Goal: Task Accomplishment & Management: Use online tool/utility

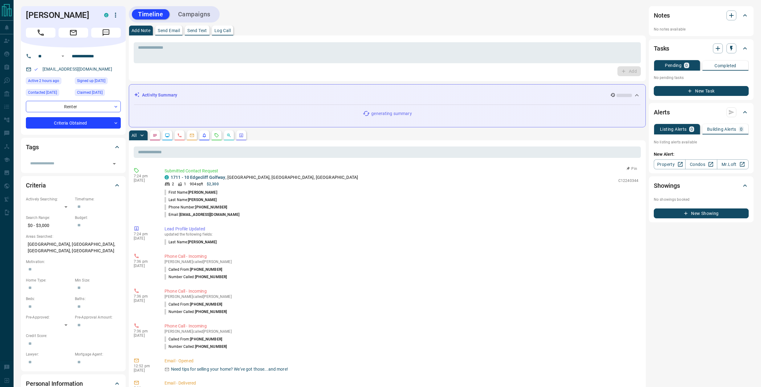
click at [630, 168] on button "Pin" at bounding box center [632, 169] width 18 height 6
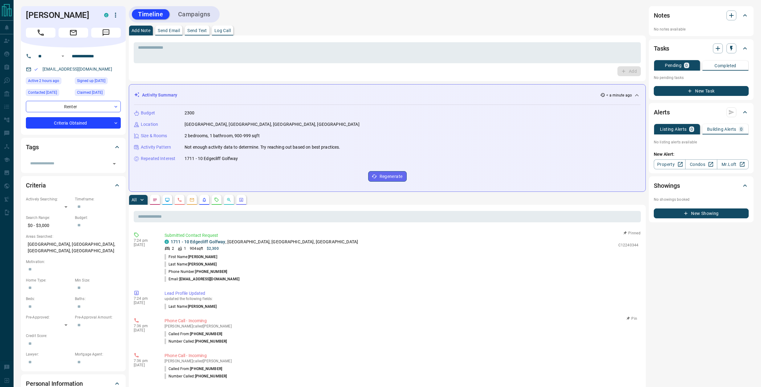
click at [633, 318] on button "Pin" at bounding box center [632, 319] width 18 height 6
click at [229, 31] on p "Log Call" at bounding box center [223, 30] width 16 height 4
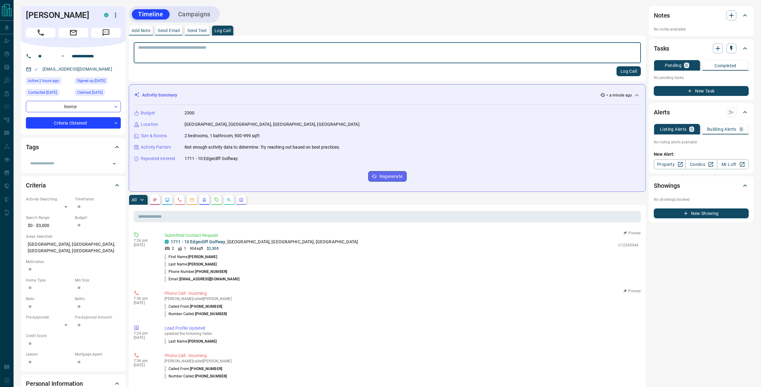
click at [624, 73] on button "Log Call" at bounding box center [629, 71] width 24 height 10
drag, startPoint x: 218, startPoint y: 200, endPoint x: 232, endPoint y: 202, distance: 14.3
click at [218, 200] on icon "Requests" at bounding box center [216, 199] width 5 height 5
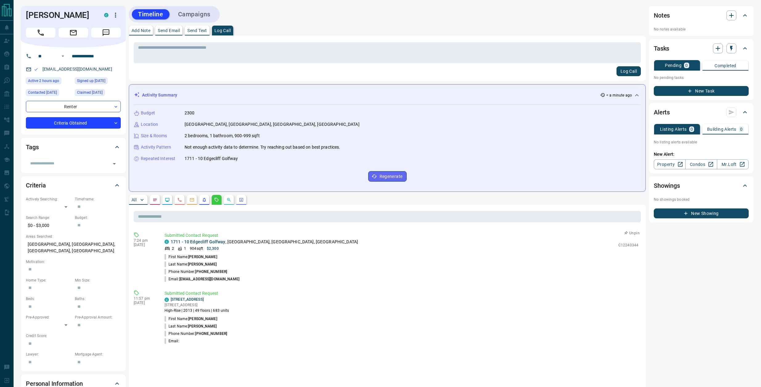
click at [629, 232] on button "Unpin" at bounding box center [632, 233] width 18 height 6
click at [629, 291] on icon "button" at bounding box center [628, 291] width 4 height 4
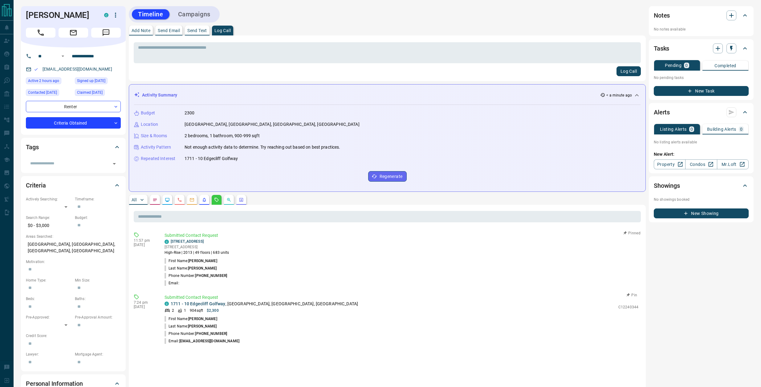
click at [634, 294] on button "Pin" at bounding box center [632, 295] width 18 height 6
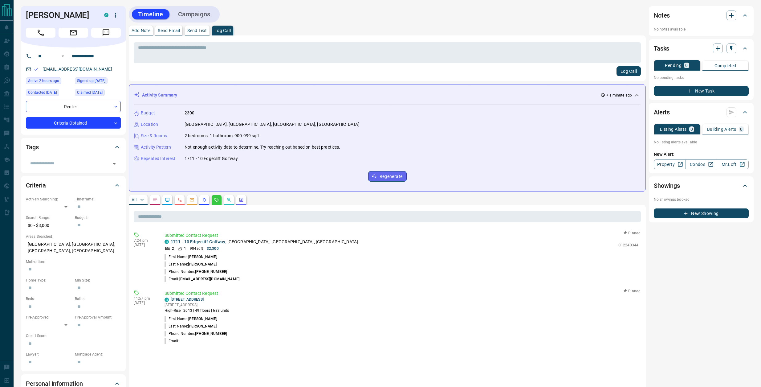
click at [626, 73] on button "Log Call" at bounding box center [629, 71] width 24 height 10
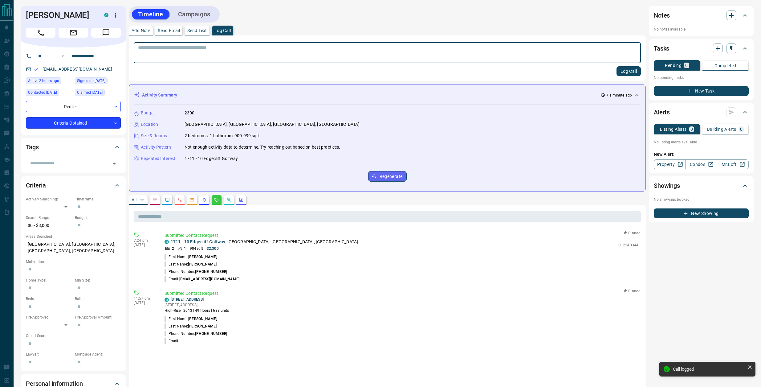
click at [79, 121] on body "**********" at bounding box center [380, 306] width 761 height 613
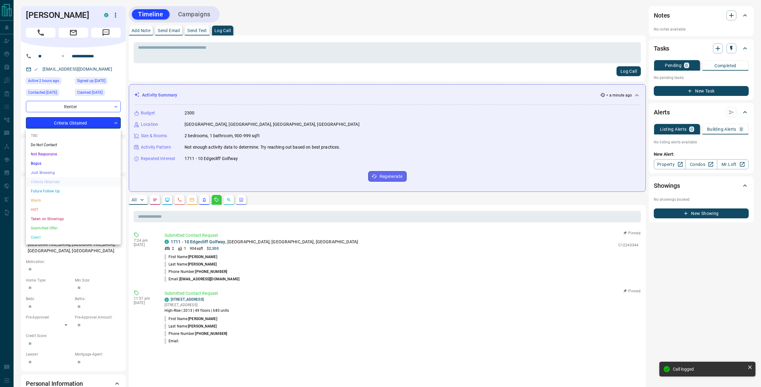
click at [59, 210] on li "HOT" at bounding box center [73, 209] width 95 height 9
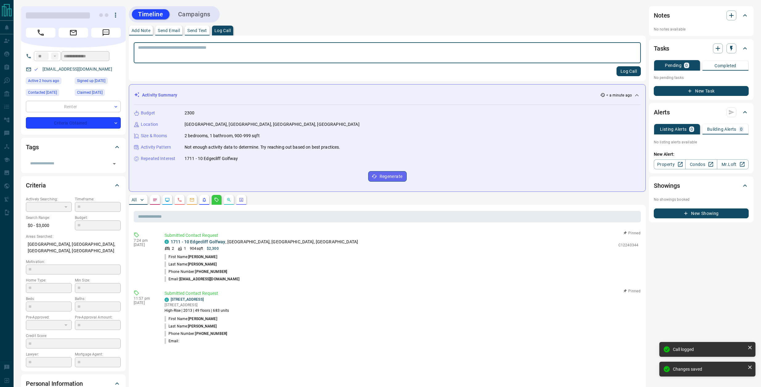
type input "*"
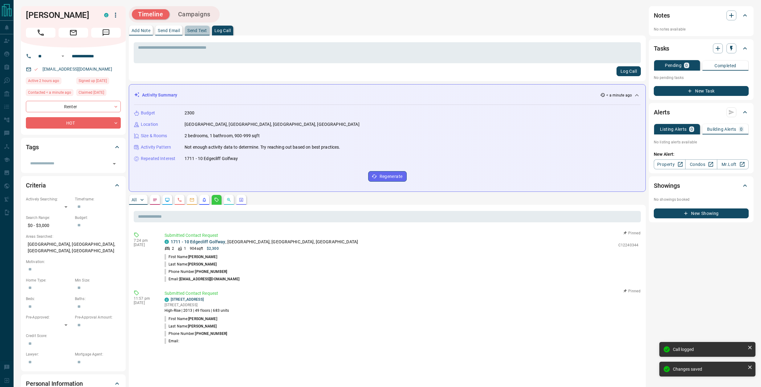
click at [199, 33] on button "Send Text" at bounding box center [197, 31] width 25 height 10
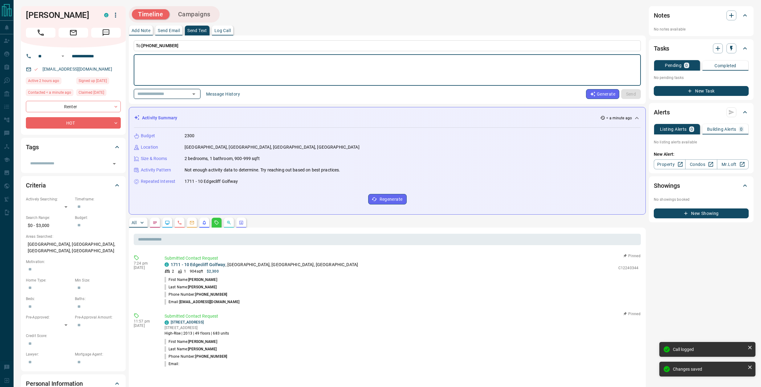
drag, startPoint x: 207, startPoint y: 95, endPoint x: 205, endPoint y: 99, distance: 4.3
click at [198, 95] on icon "Open" at bounding box center [193, 93] width 7 height 7
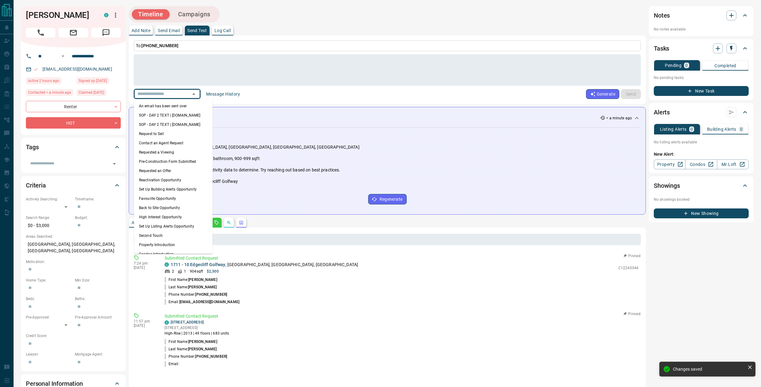
click at [183, 106] on li "An email has been sent over" at bounding box center [173, 105] width 79 height 9
type textarea "**********"
type input "**********"
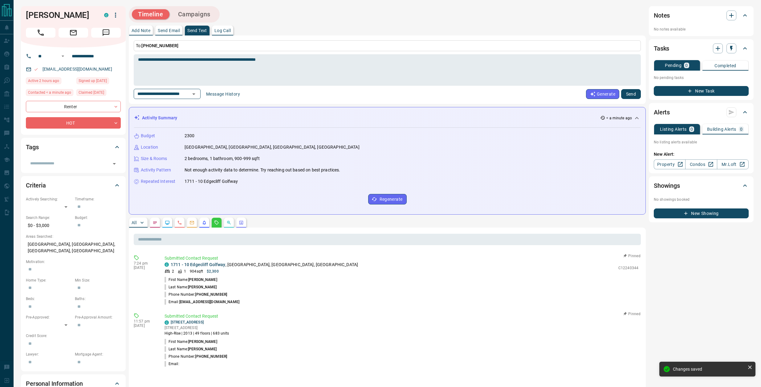
click at [635, 96] on button "Send" at bounding box center [631, 94] width 20 height 10
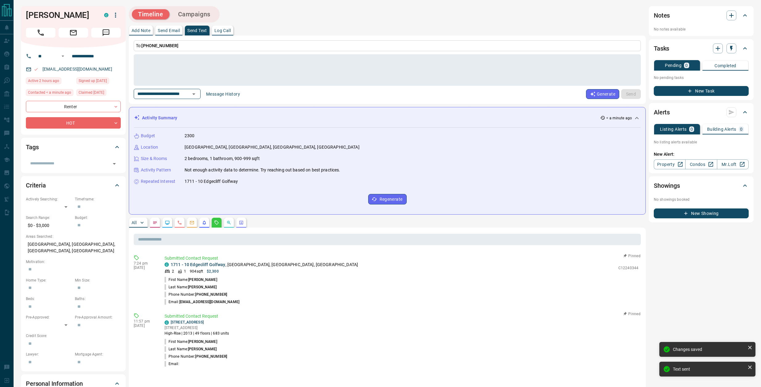
click at [208, 12] on button "Campaigns" at bounding box center [194, 14] width 45 height 10
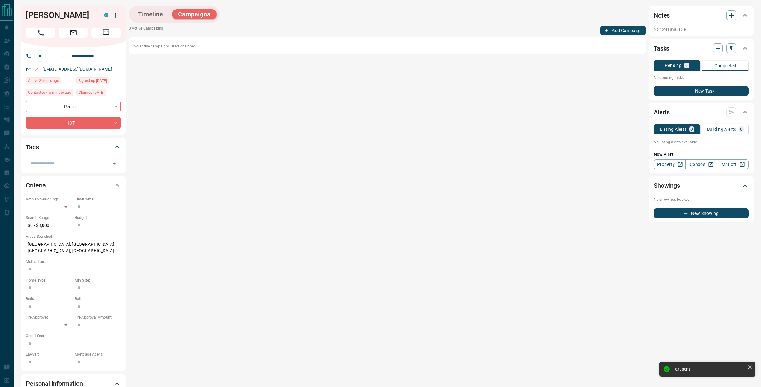
click at [609, 28] on button "Add Campaign" at bounding box center [623, 31] width 45 height 10
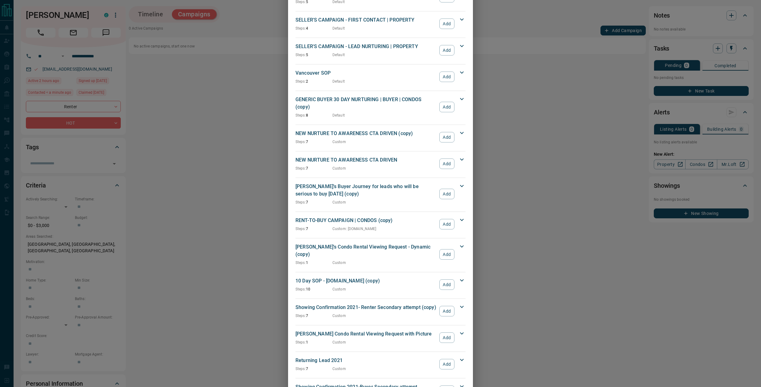
scroll to position [656, 0]
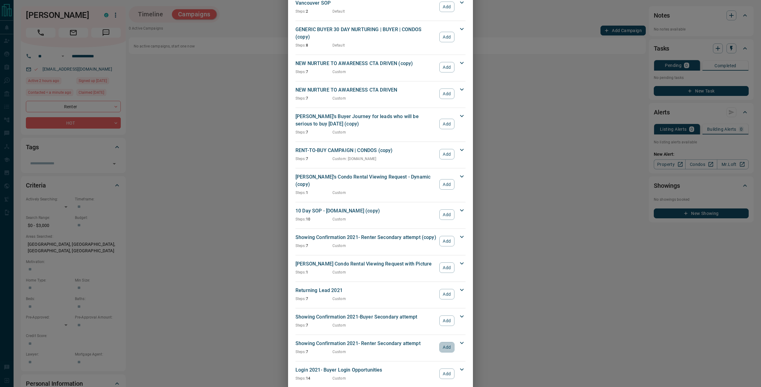
drag, startPoint x: 444, startPoint y: 330, endPoint x: 603, endPoint y: 233, distance: 186.4
click at [445, 342] on button "Add" at bounding box center [447, 347] width 15 height 10
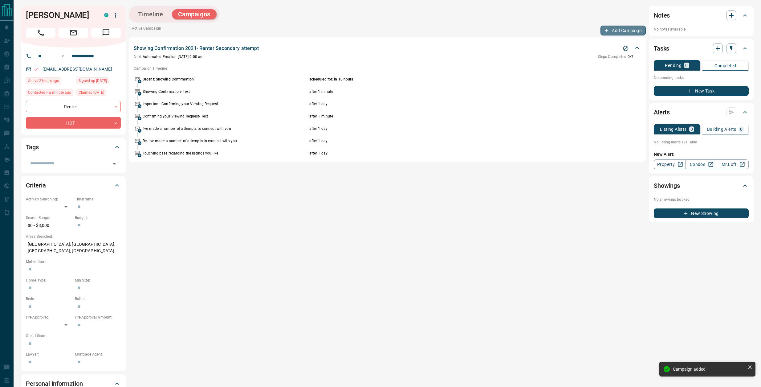
click at [626, 31] on button "Add Campaign" at bounding box center [623, 31] width 45 height 10
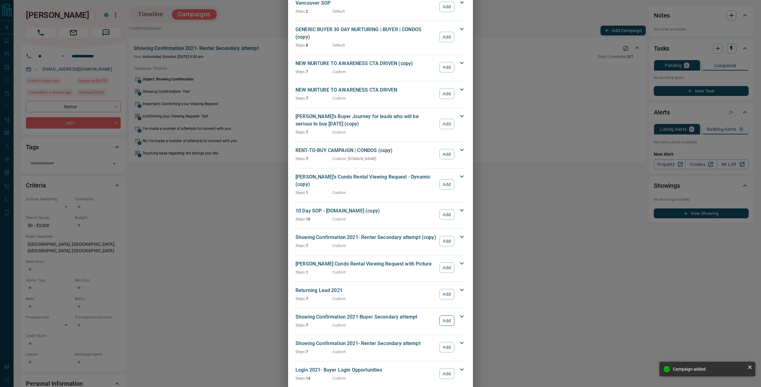
click at [448, 315] on button "Add" at bounding box center [447, 320] width 15 height 10
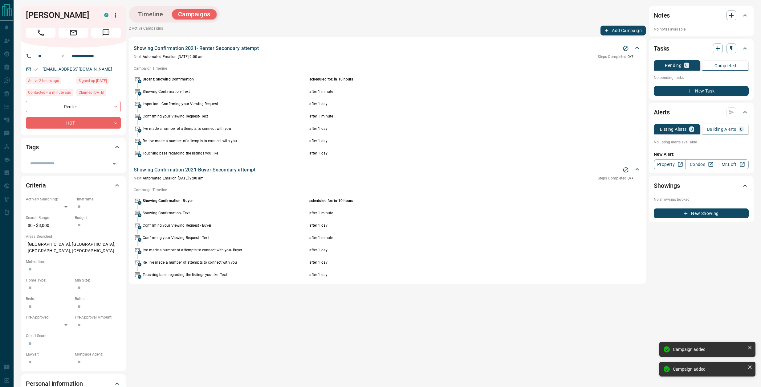
click at [629, 26] on button "Add Campaign" at bounding box center [623, 31] width 45 height 10
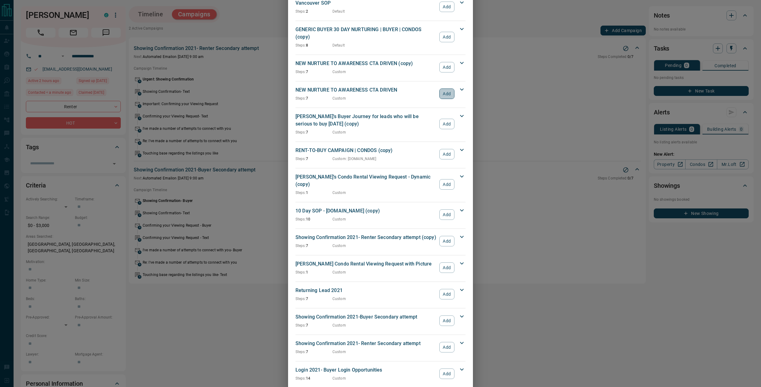
click at [443, 88] on button "Add" at bounding box center [447, 93] width 15 height 10
